Goal: Transaction & Acquisition: Purchase product/service

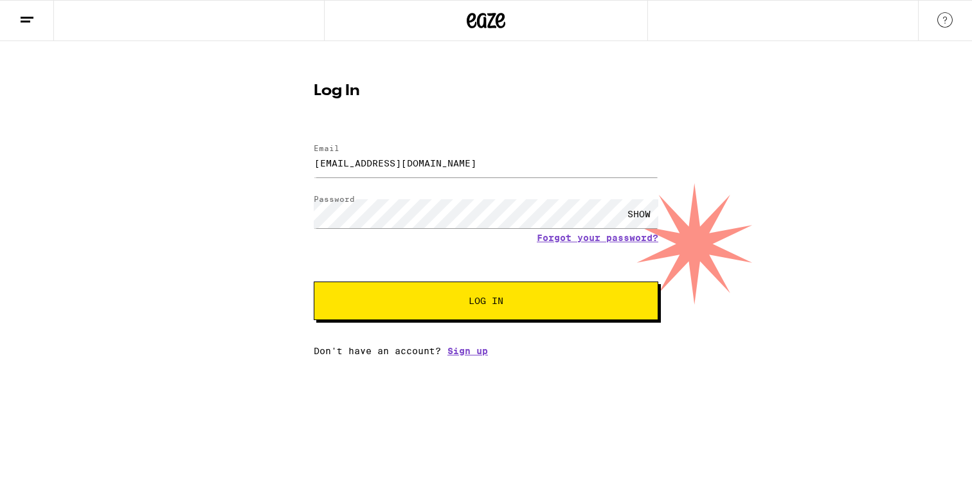
click at [458, 312] on button "Log In" at bounding box center [486, 300] width 344 height 39
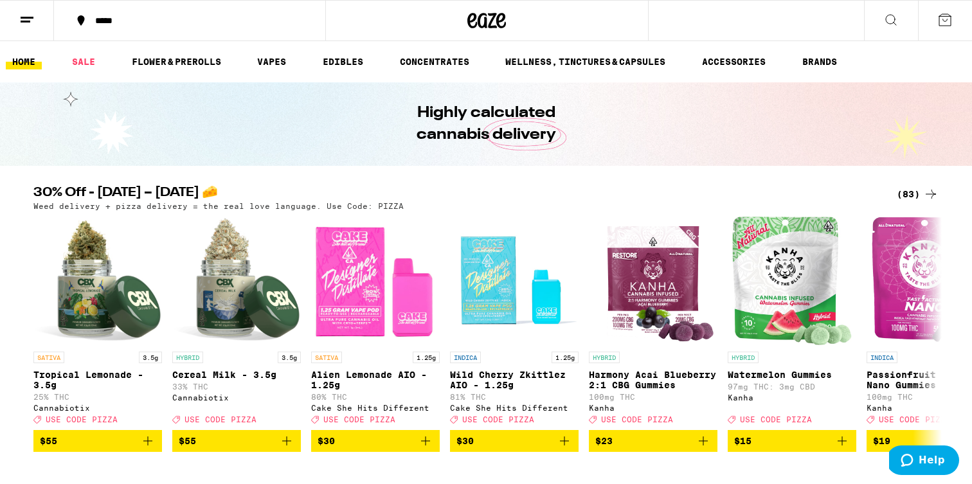
click at [951, 21] on icon at bounding box center [944, 19] width 15 height 15
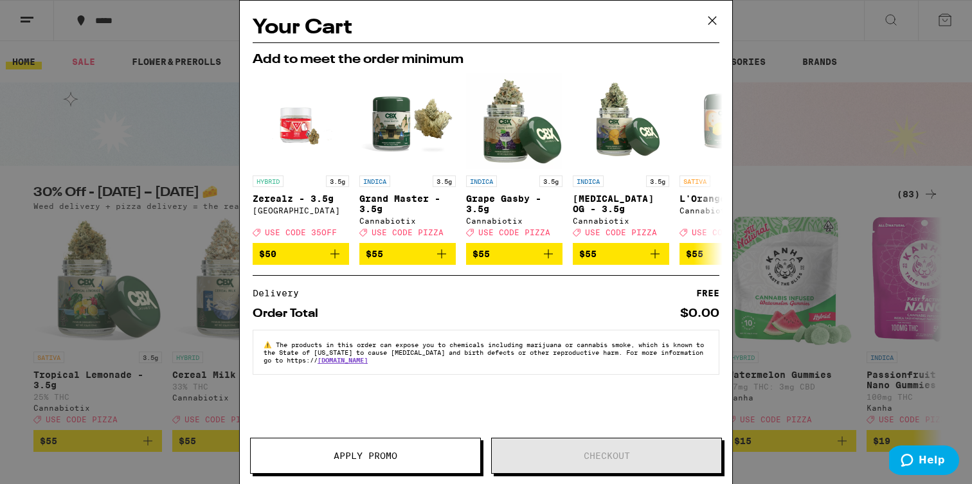
click at [712, 19] on icon at bounding box center [711, 20] width 19 height 19
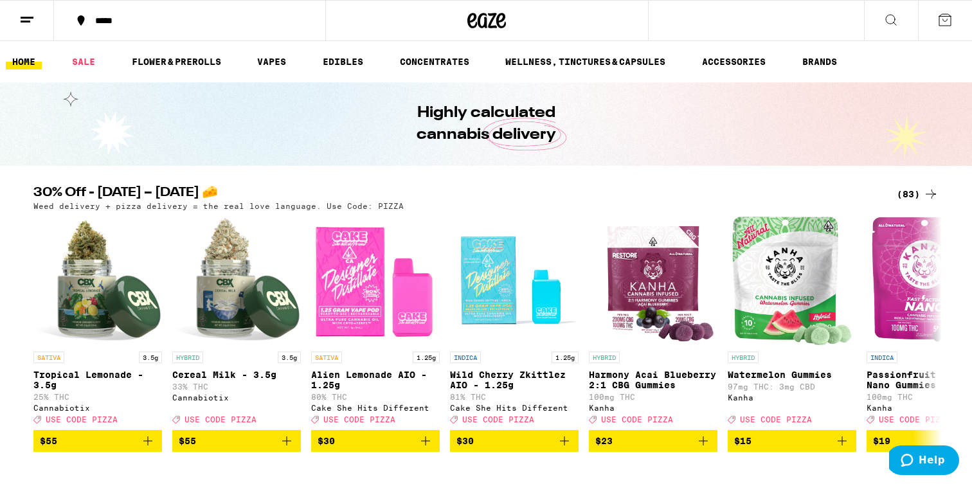
click at [34, 19] on icon at bounding box center [26, 19] width 15 height 15
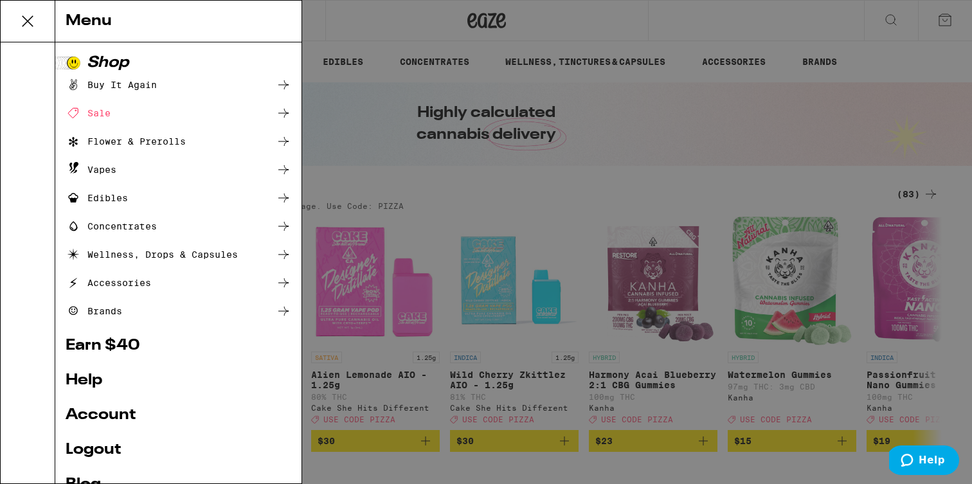
click at [130, 85] on div "Buy It Again" at bounding box center [111, 84] width 91 height 15
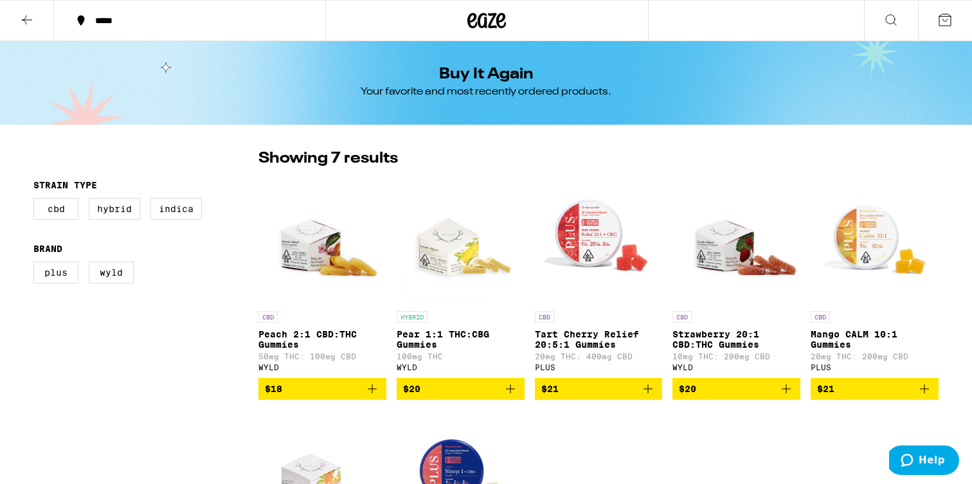
click at [918, 394] on icon "Add to bag" at bounding box center [923, 388] width 15 height 15
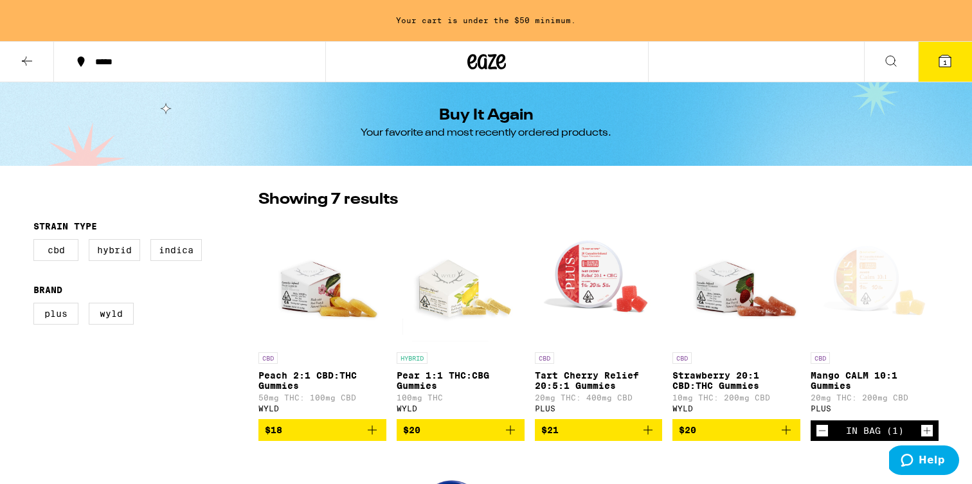
scroll to position [15, 0]
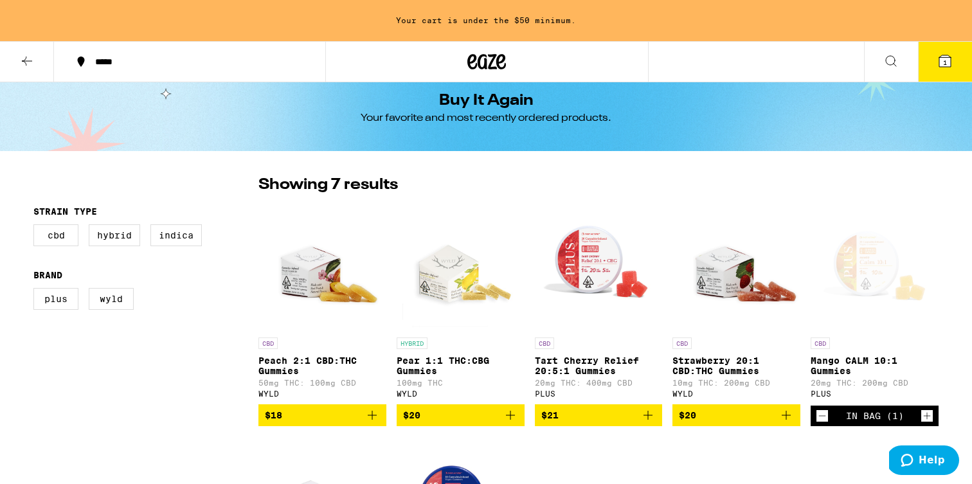
click at [782, 417] on icon "Add to bag" at bounding box center [785, 414] width 15 height 15
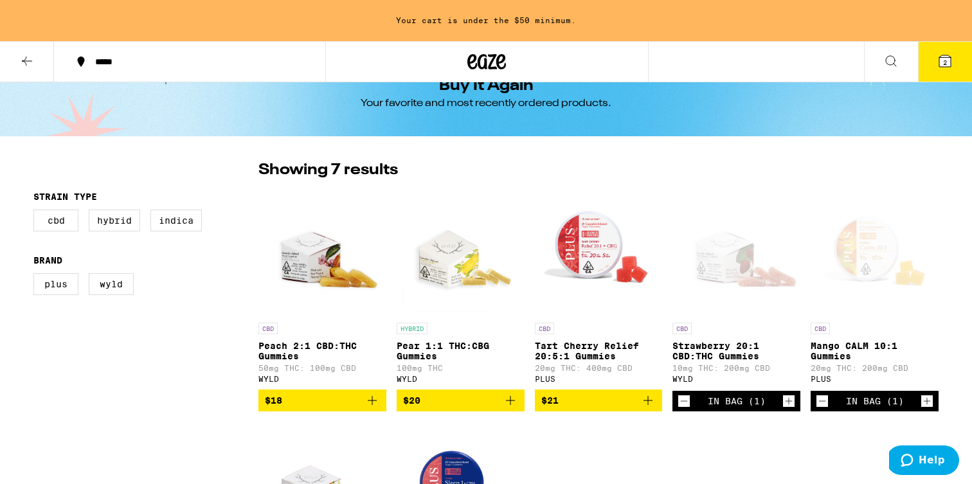
scroll to position [30, 0]
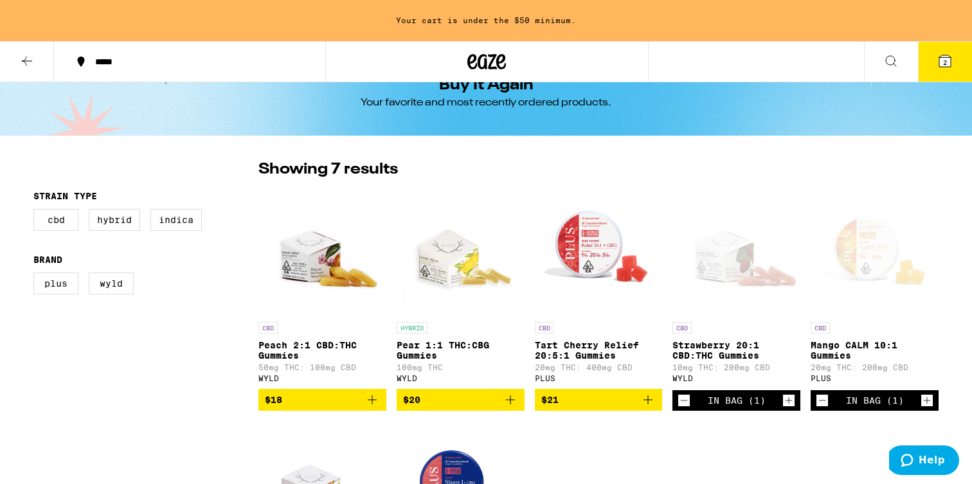
click at [613, 407] on span "$21" at bounding box center [598, 399] width 115 height 15
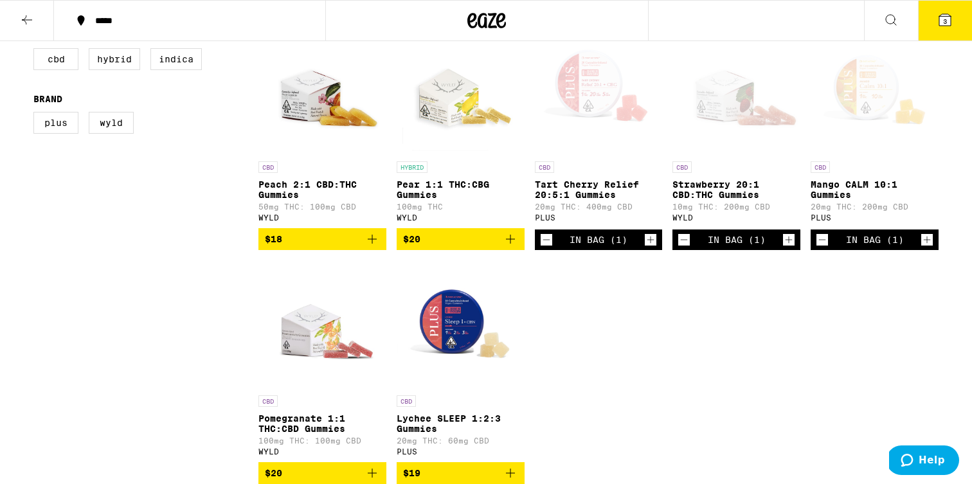
scroll to position [151, 0]
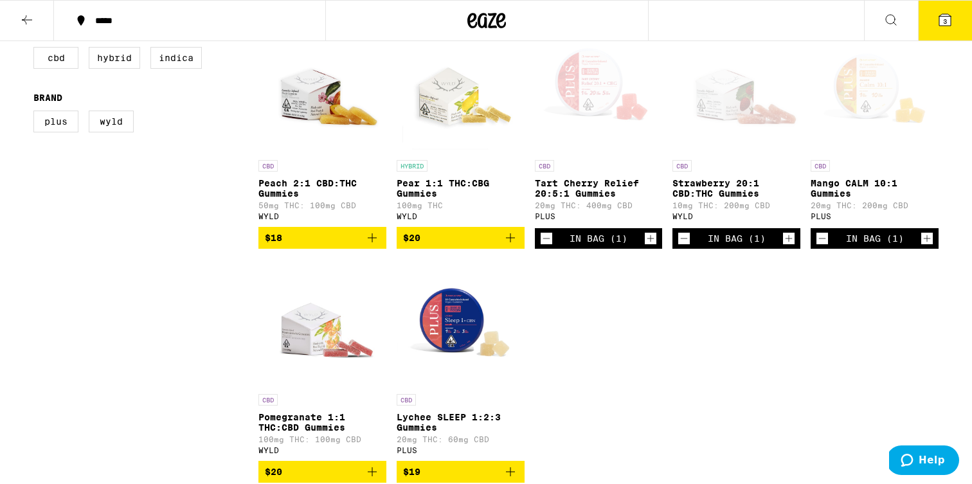
click at [927, 26] on button "3" at bounding box center [945, 21] width 54 height 40
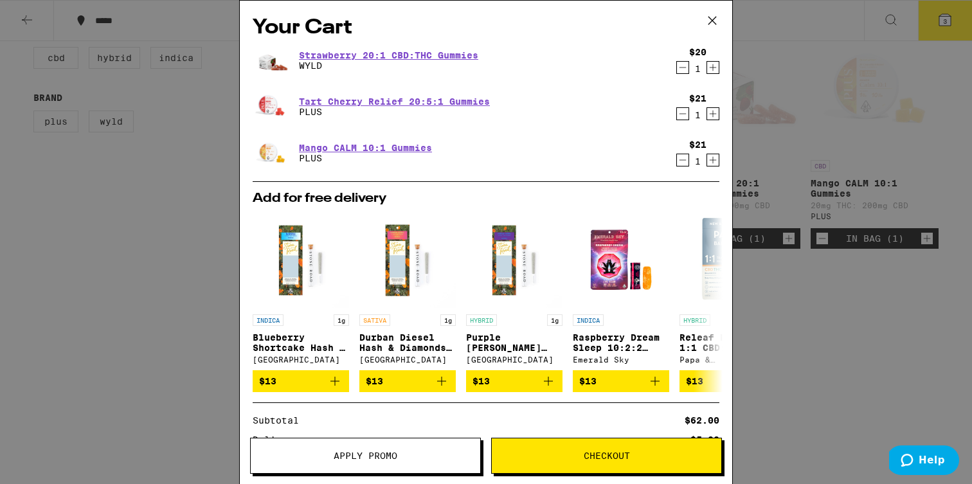
click at [714, 67] on icon "Increment" at bounding box center [713, 67] width 12 height 15
click at [712, 110] on icon "Increment" at bounding box center [713, 113] width 12 height 15
click at [713, 153] on icon "Increment" at bounding box center [713, 159] width 12 height 15
click at [602, 457] on span "Checkout" at bounding box center [606, 455] width 46 height 9
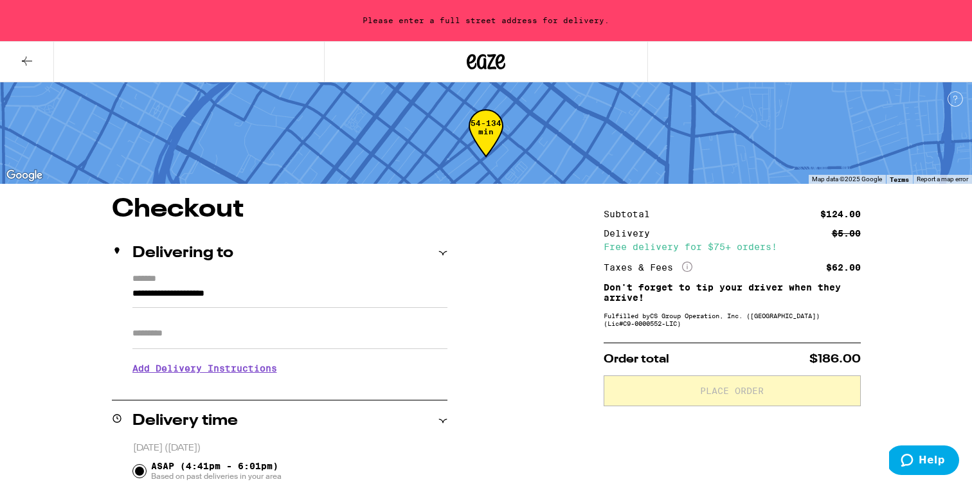
click at [690, 267] on icon "More Info" at bounding box center [687, 267] width 10 height 10
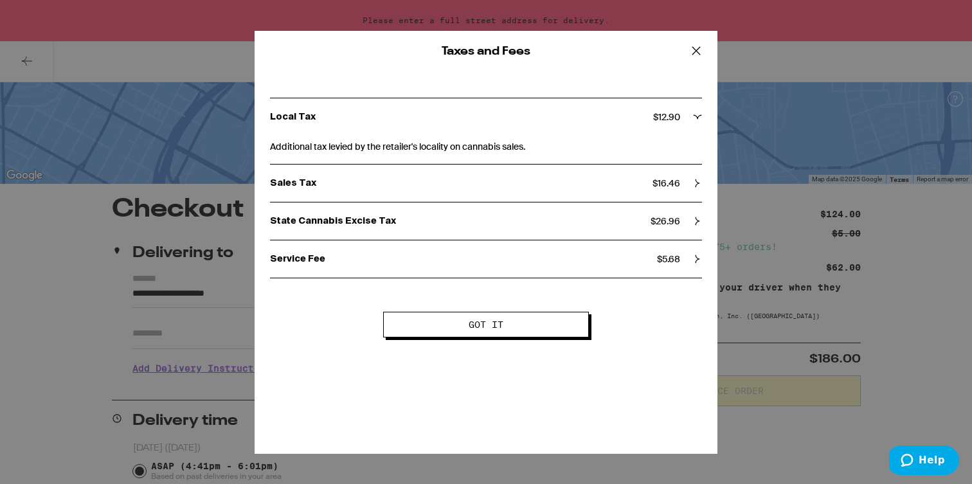
click at [496, 316] on button "Got it" at bounding box center [486, 325] width 206 height 26
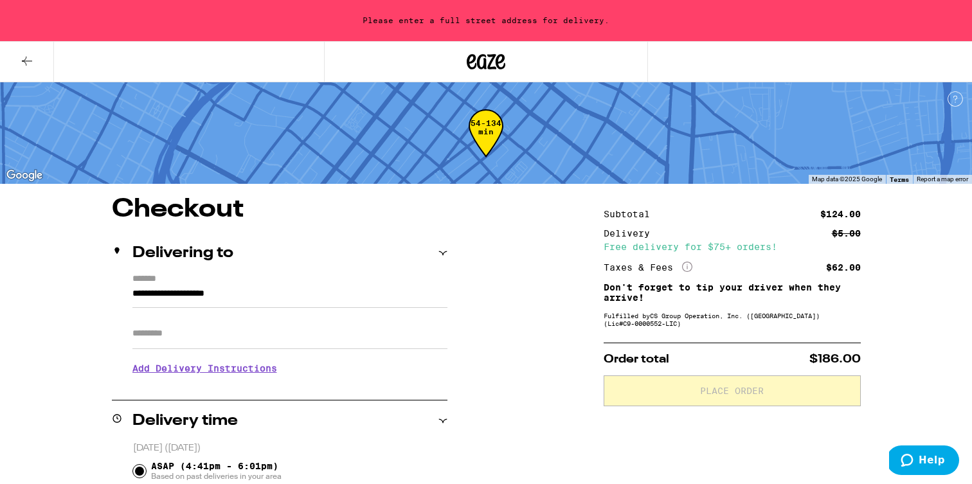
click at [338, 301] on input "**********" at bounding box center [289, 297] width 315 height 22
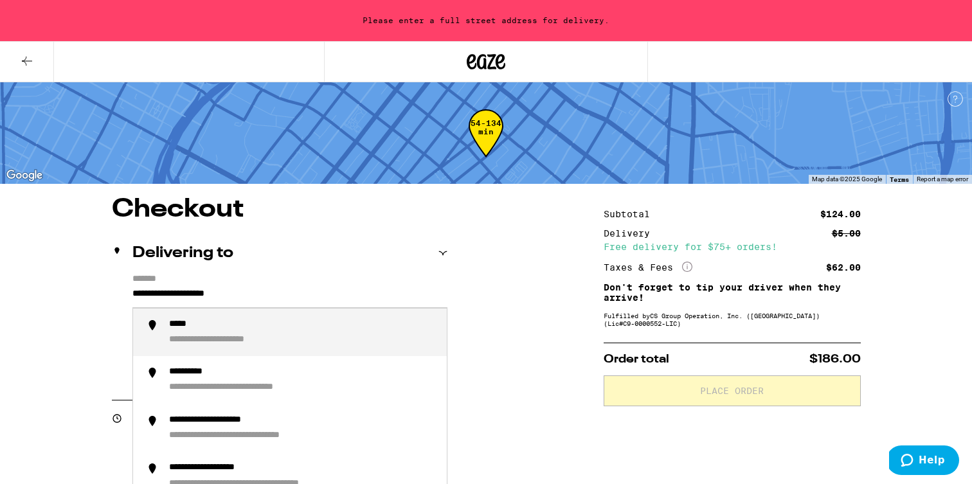
drag, startPoint x: 321, startPoint y: 299, endPoint x: 225, endPoint y: 296, distance: 96.4
click at [225, 298] on input "**********" at bounding box center [289, 297] width 315 height 22
click at [266, 289] on input "**********" at bounding box center [289, 297] width 315 height 22
drag, startPoint x: 269, startPoint y: 293, endPoint x: 108, endPoint y: 276, distance: 161.6
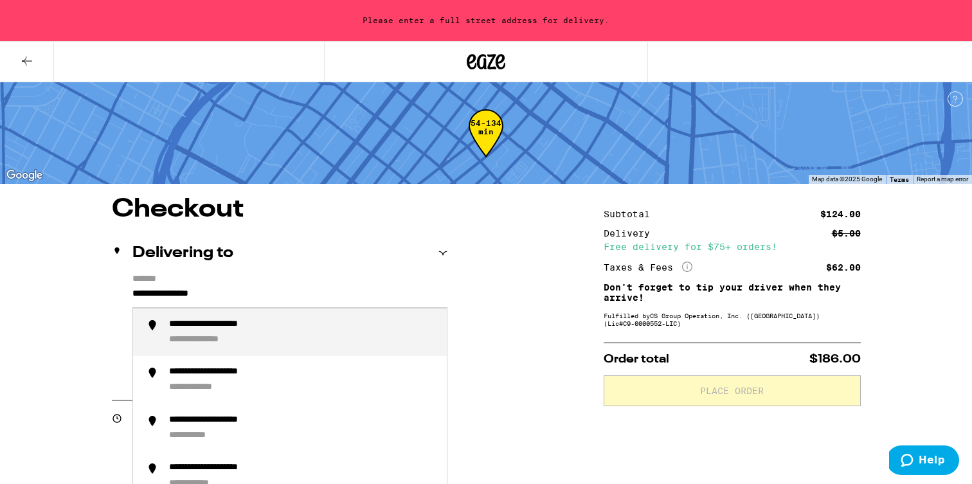
click at [211, 330] on div "**********" at bounding box center [230, 325] width 122 height 12
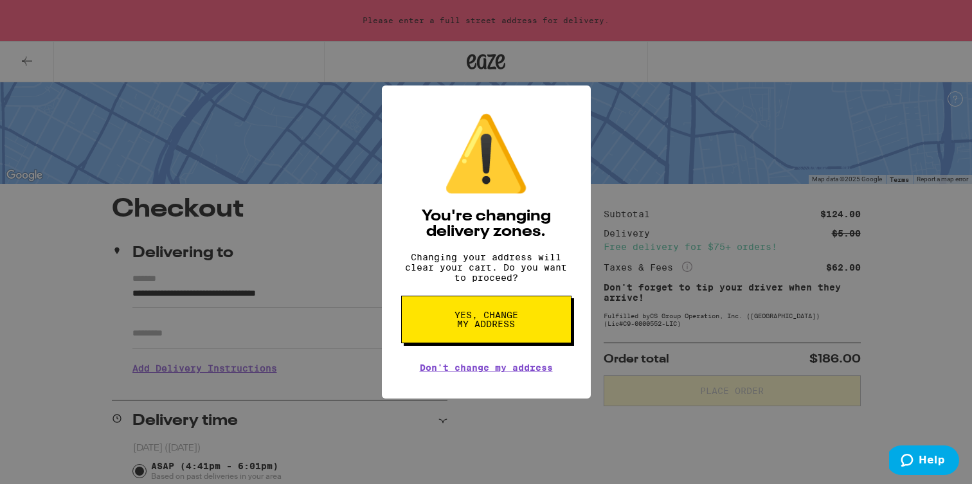
click at [447, 317] on button "Yes, change my address" at bounding box center [486, 320] width 170 height 48
type input "**********"
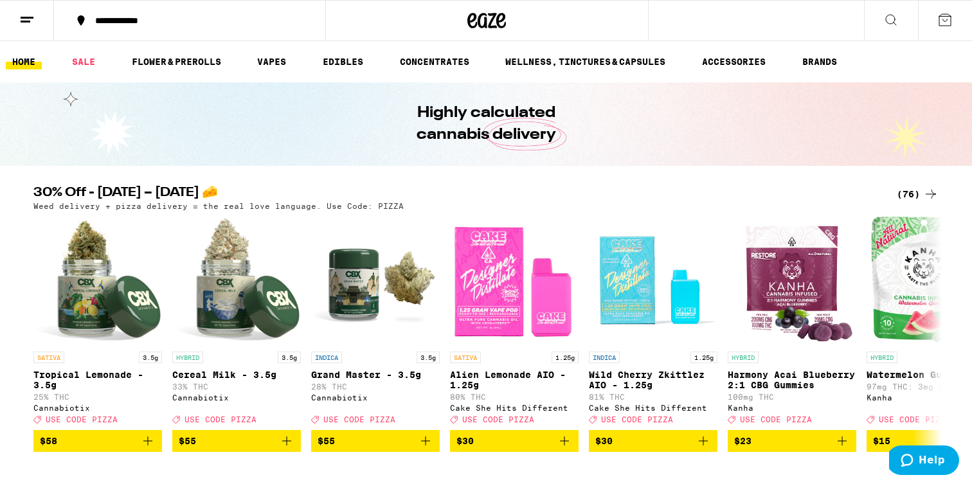
click at [22, 12] on icon at bounding box center [26, 19] width 15 height 15
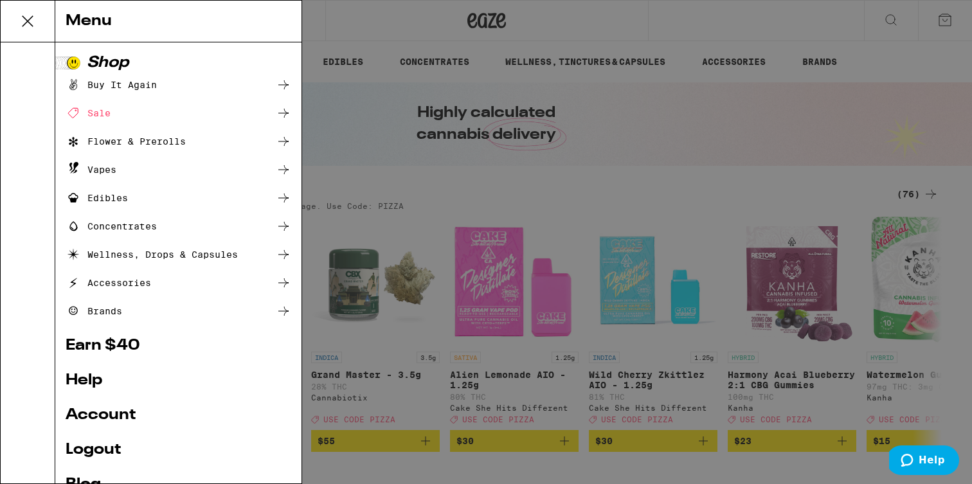
click at [137, 85] on div "Buy It Again" at bounding box center [111, 84] width 91 height 15
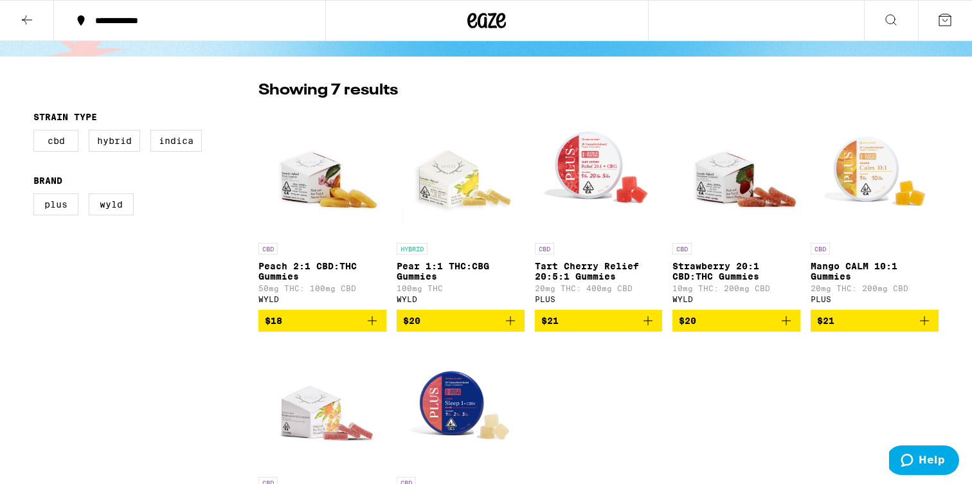
scroll to position [69, 0]
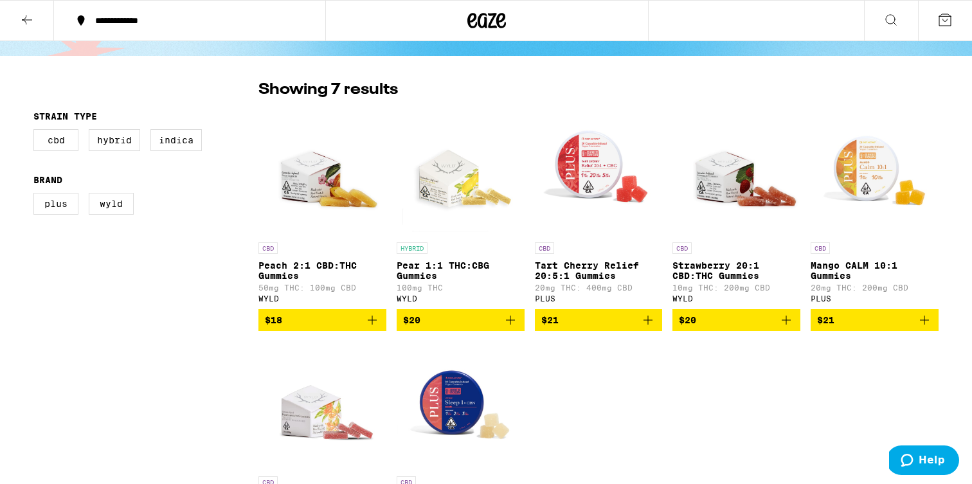
click at [362, 328] on span "$18" at bounding box center [322, 319] width 115 height 15
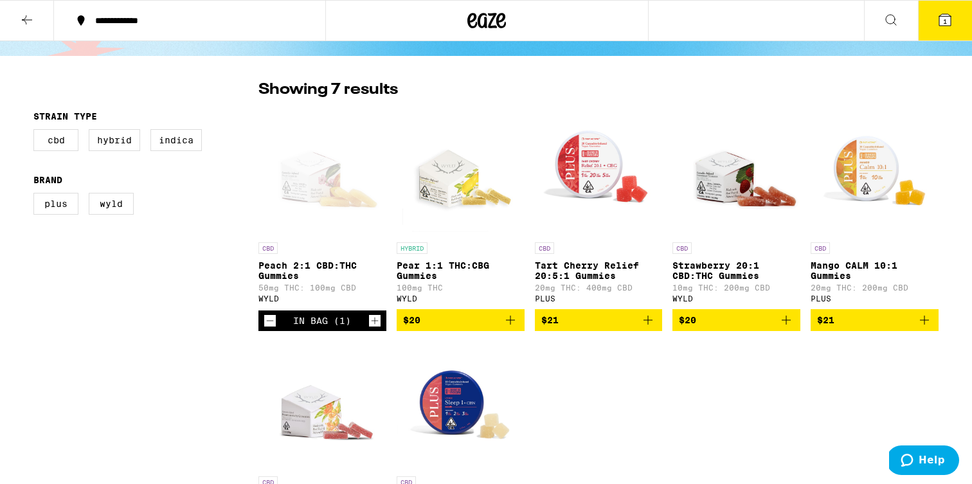
click at [264, 323] on icon "Decrement" at bounding box center [270, 320] width 12 height 15
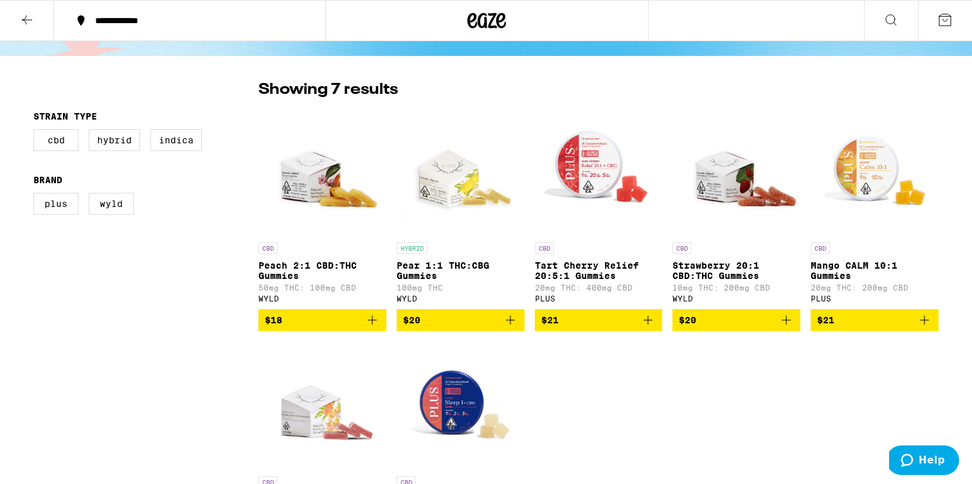
click at [653, 323] on icon "Add to bag" at bounding box center [647, 319] width 15 height 15
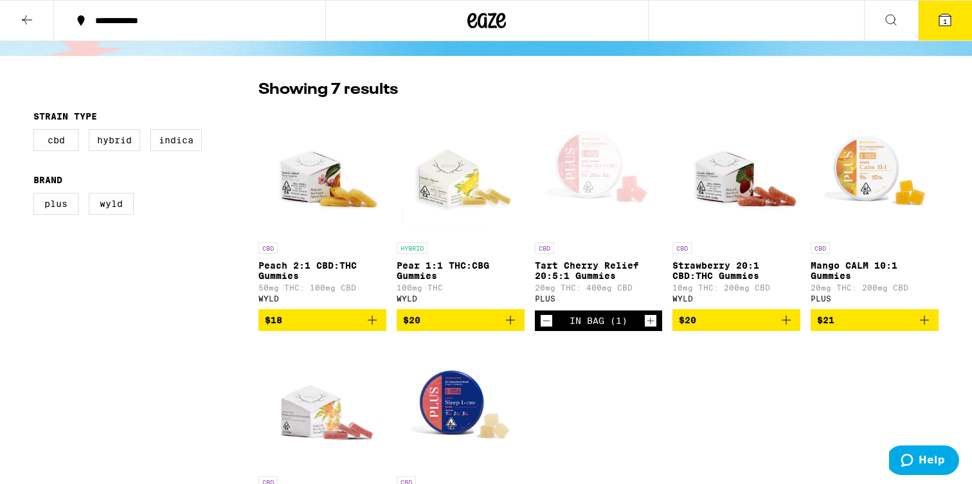
click at [791, 324] on icon "Add to bag" at bounding box center [785, 319] width 15 height 15
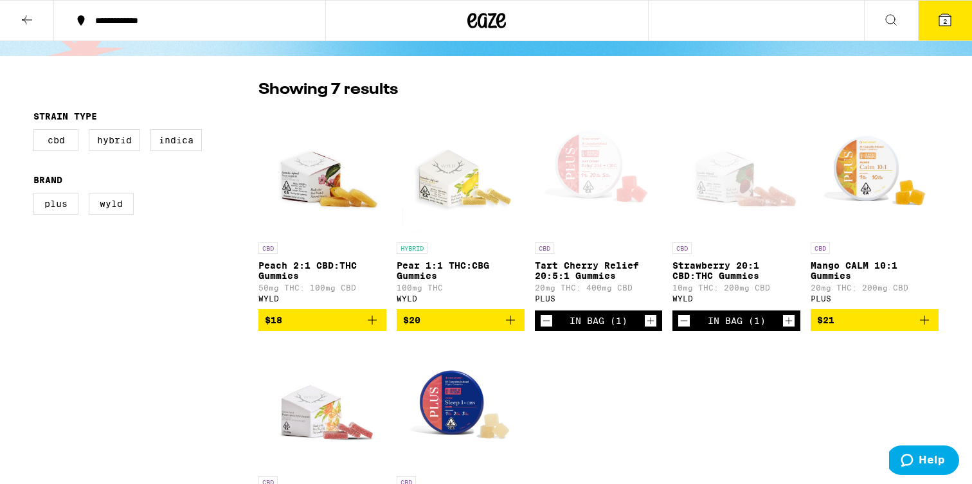
click at [934, 324] on button "$21" at bounding box center [874, 320] width 128 height 22
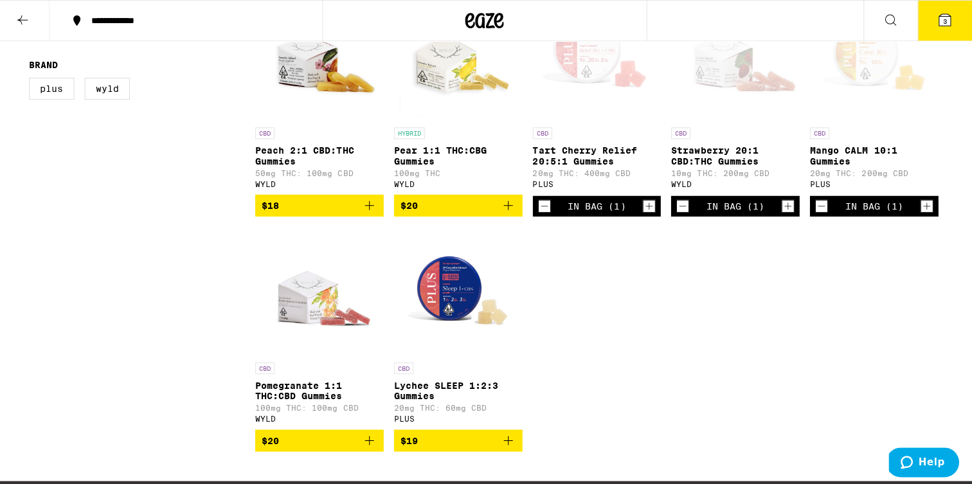
scroll to position [183, 0]
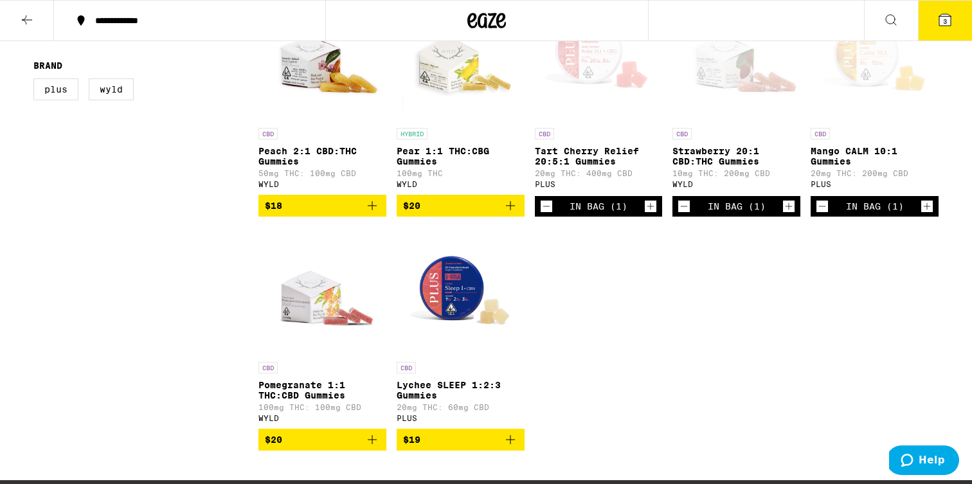
click at [508, 447] on icon "Add to bag" at bounding box center [509, 439] width 15 height 15
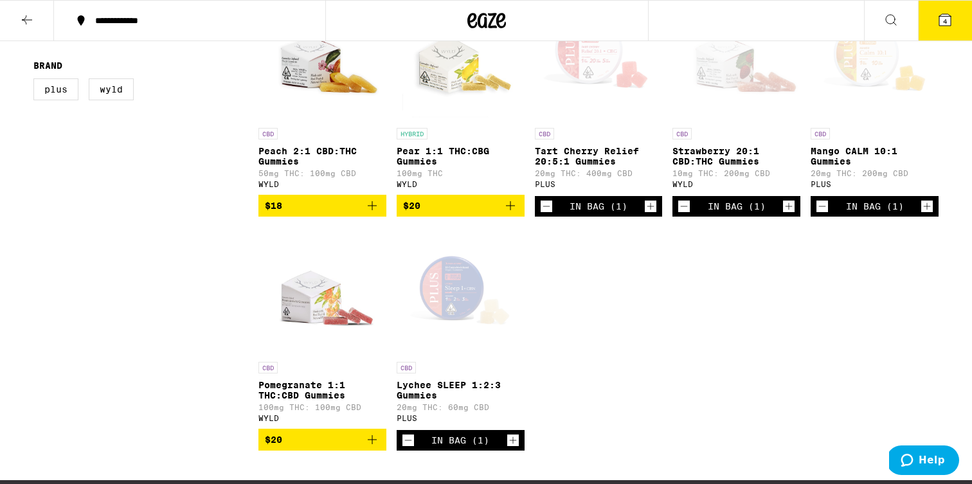
click at [940, 22] on icon at bounding box center [945, 20] width 12 height 12
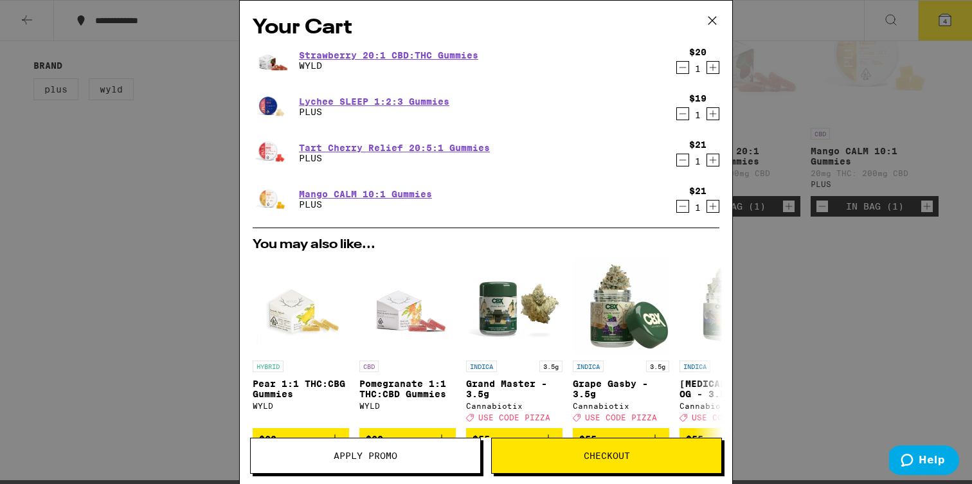
click at [600, 460] on span "Checkout" at bounding box center [606, 455] width 46 height 9
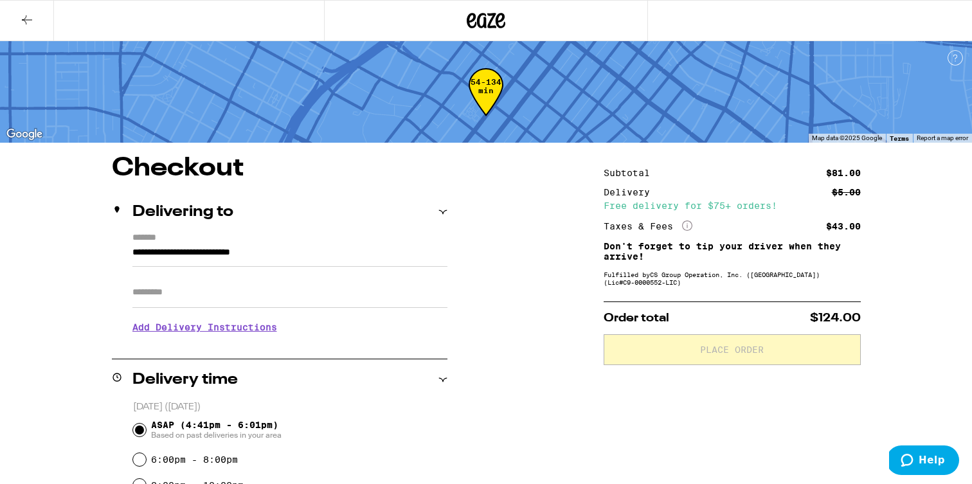
click at [30, 12] on icon at bounding box center [26, 19] width 15 height 15
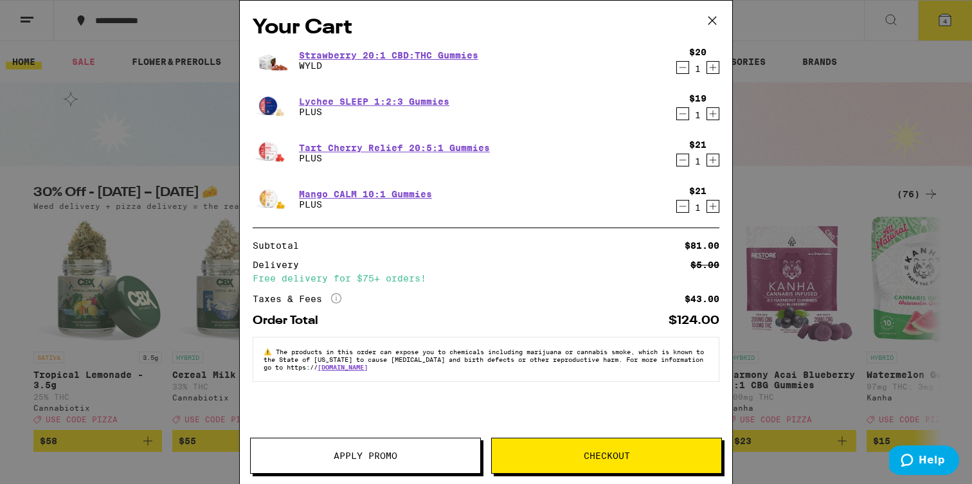
click at [711, 67] on icon "Increment" at bounding box center [713, 67] width 12 height 15
click at [718, 161] on icon "Increment" at bounding box center [713, 159] width 12 height 15
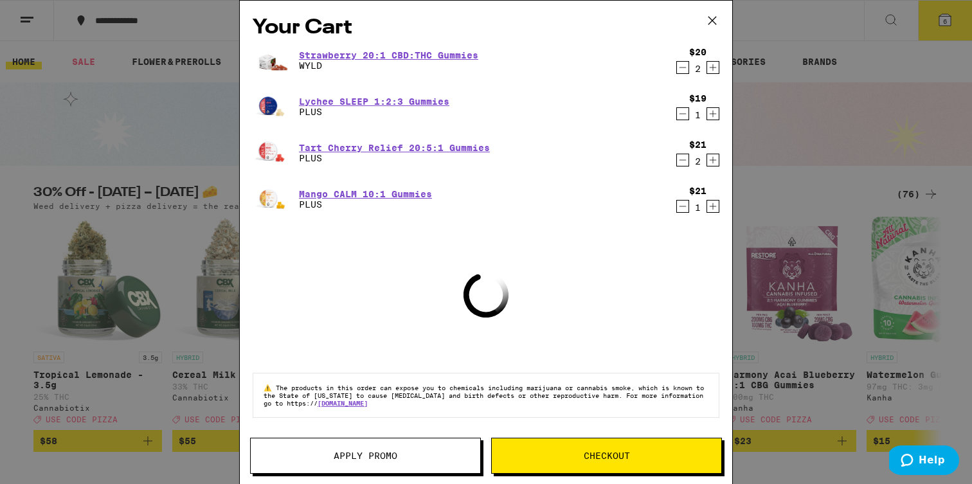
click at [713, 207] on icon "Increment" at bounding box center [712, 206] width 7 height 7
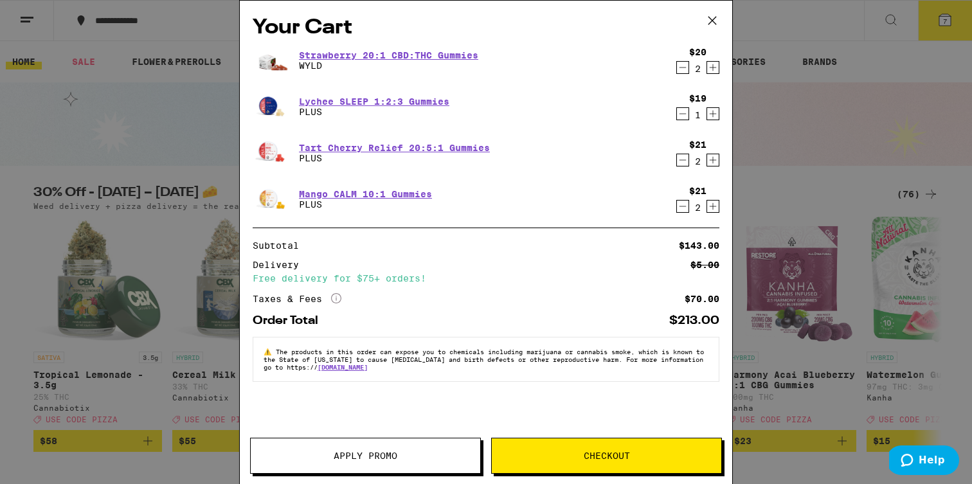
click at [596, 441] on button "Checkout" at bounding box center [606, 456] width 231 height 36
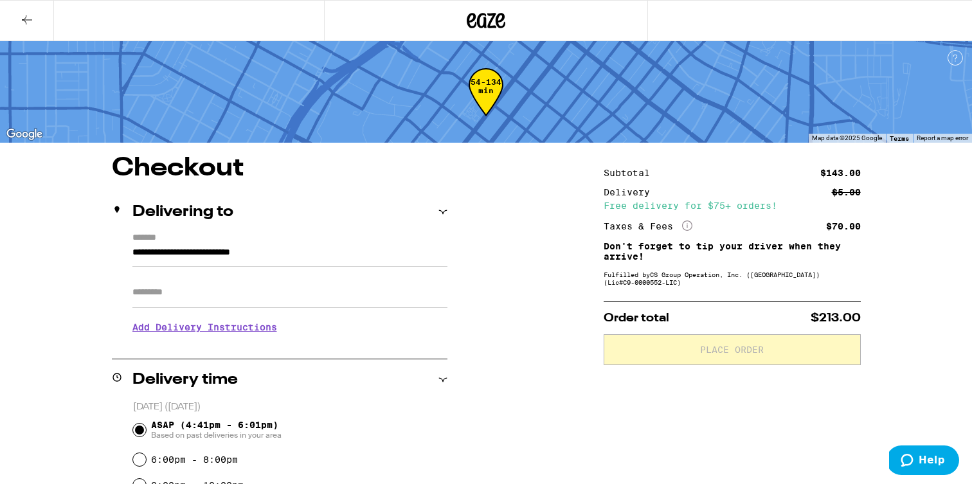
click at [267, 294] on input "Apt/Suite" at bounding box center [289, 292] width 315 height 31
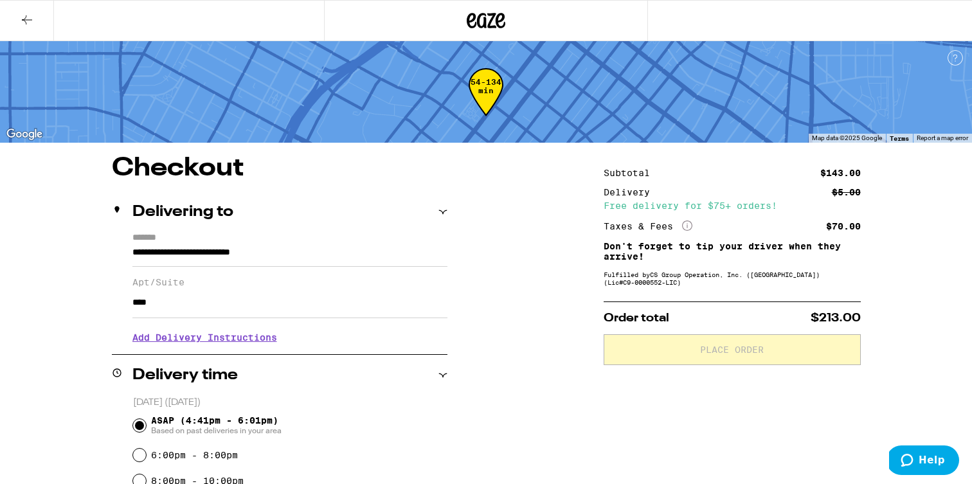
type input "****"
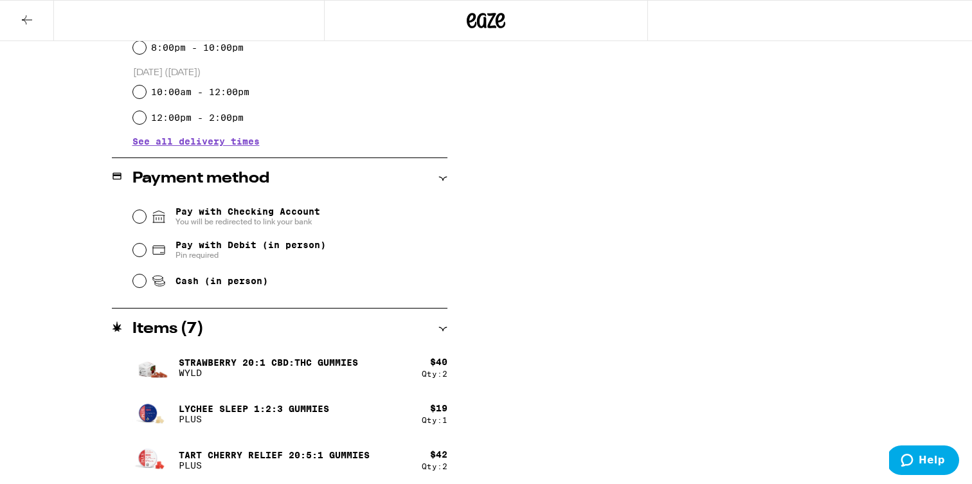
scroll to position [436, 0]
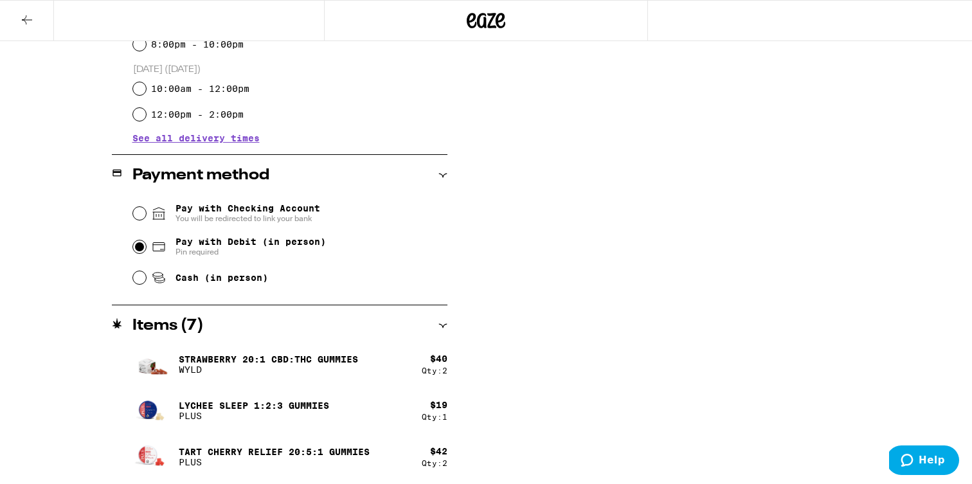
click at [133, 253] on input "Pay with Debit (in person) Pin required" at bounding box center [139, 246] width 13 height 13
radio input "true"
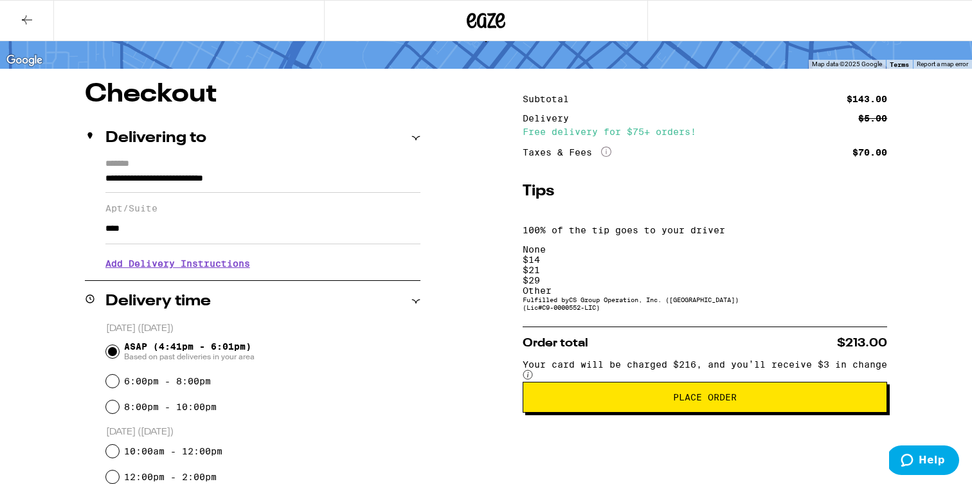
scroll to position [64, 0]
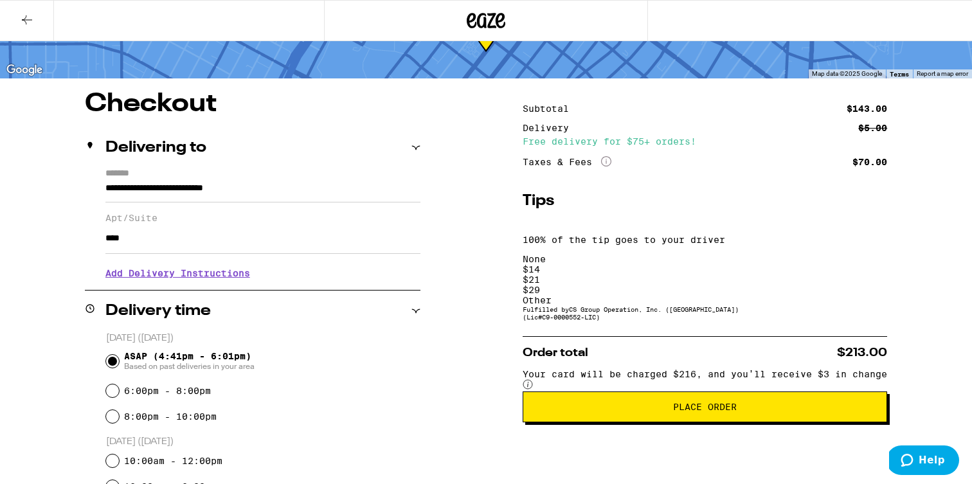
click at [717, 391] on button "Place Order" at bounding box center [704, 406] width 364 height 31
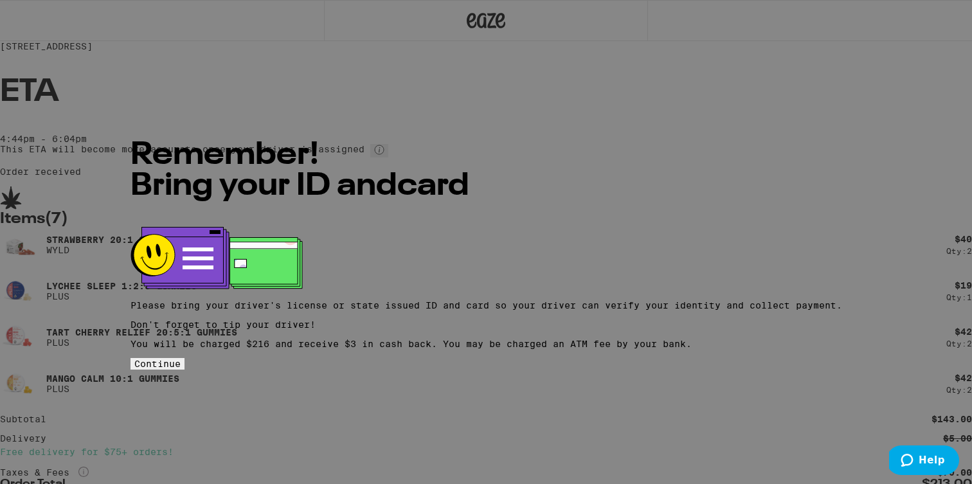
click at [184, 369] on button "Continue" at bounding box center [157, 364] width 54 height 12
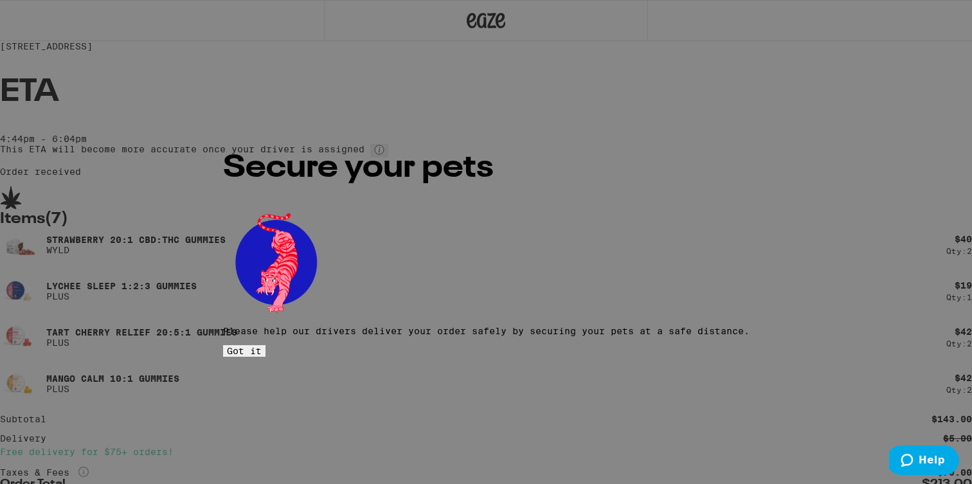
click at [262, 346] on span "Got it" at bounding box center [244, 351] width 35 height 10
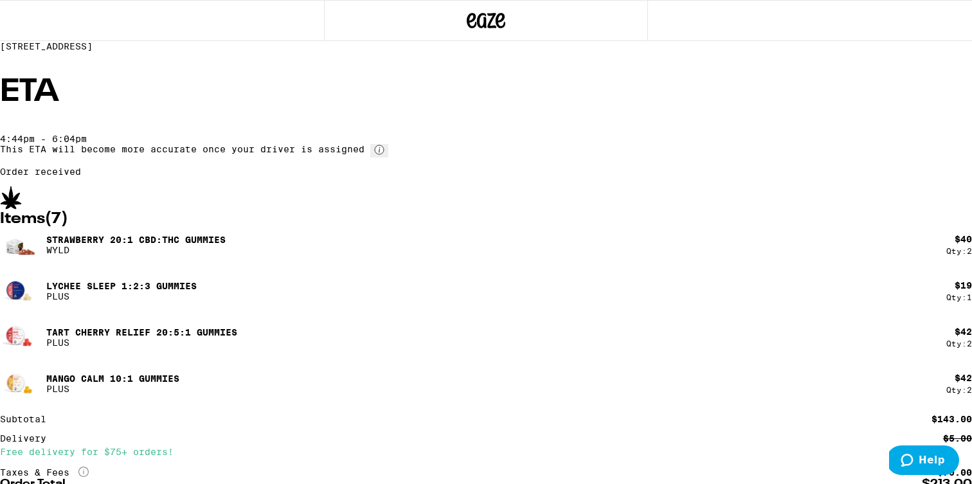
click at [250, 51] on div "[STREET_ADDRESS]" at bounding box center [486, 46] width 972 height 10
